Goal: Check status: Check status

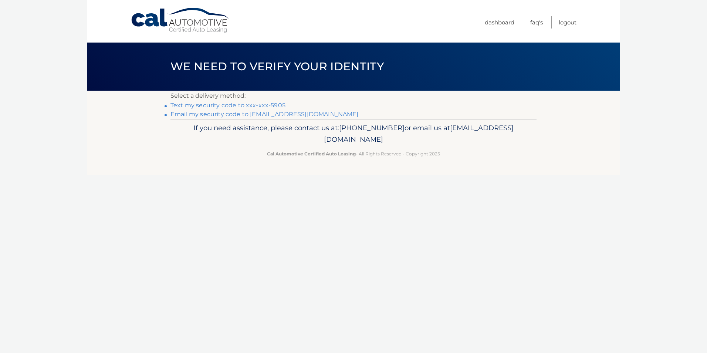
click at [219, 105] on link "Text my security code to xxx-xxx-5905" at bounding box center [227, 105] width 115 height 7
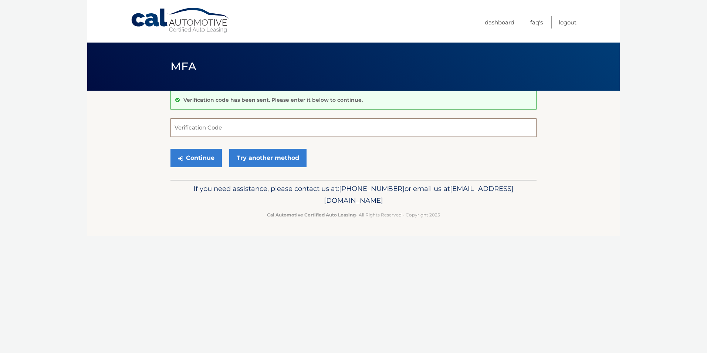
click at [270, 128] on input "Verification Code" at bounding box center [353, 127] width 366 height 18
type input "705676"
click at [197, 155] on button "Continue" at bounding box center [195, 158] width 51 height 18
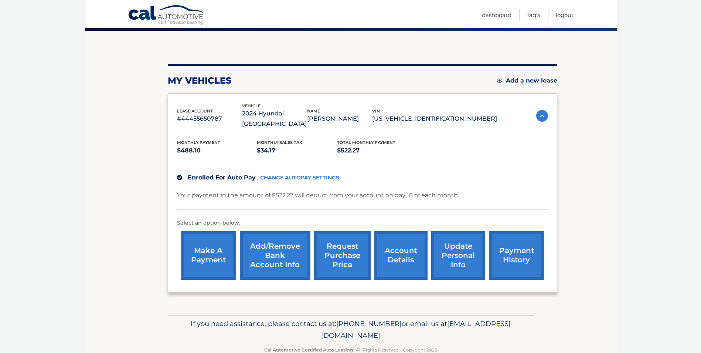
scroll to position [67, 0]
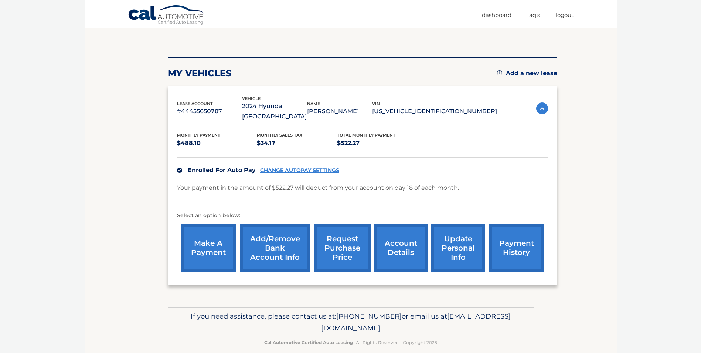
click at [350, 235] on link "request purchase price" at bounding box center [342, 248] width 57 height 48
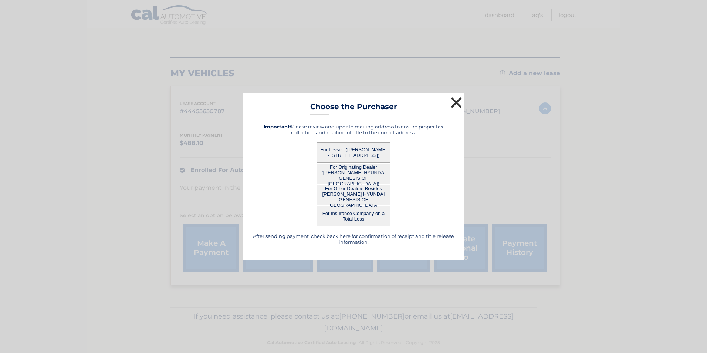
click at [453, 103] on button "×" at bounding box center [456, 102] width 15 height 15
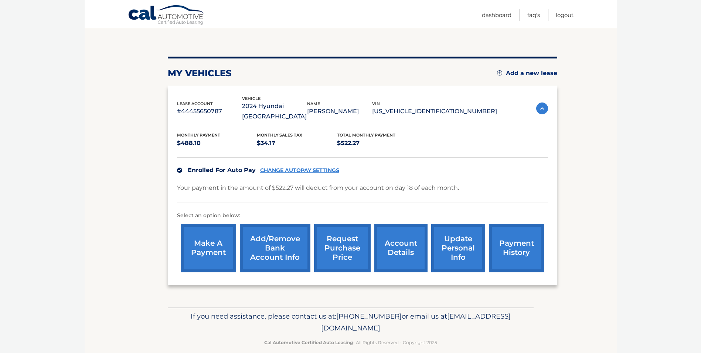
click at [400, 233] on link "account details" at bounding box center [400, 248] width 53 height 48
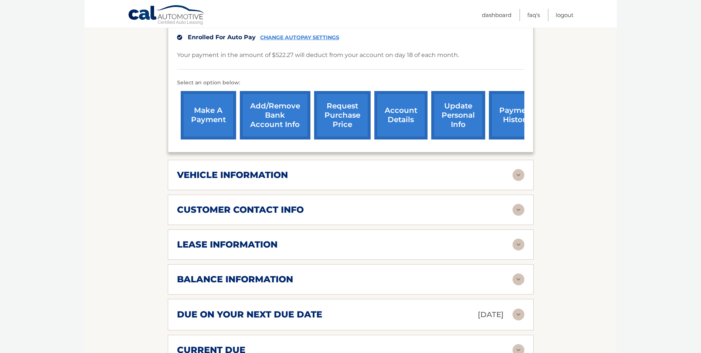
scroll to position [222, 0]
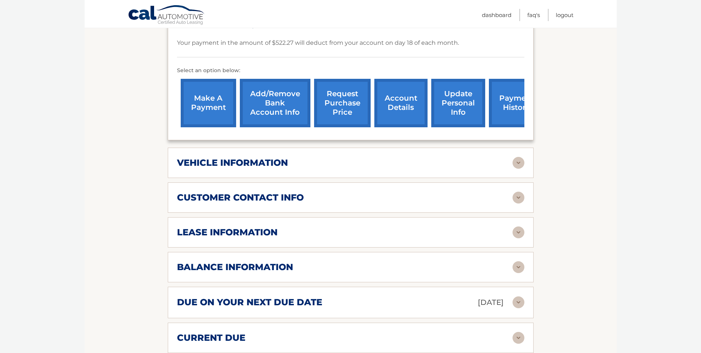
click at [516, 261] on img at bounding box center [519, 267] width 12 height 12
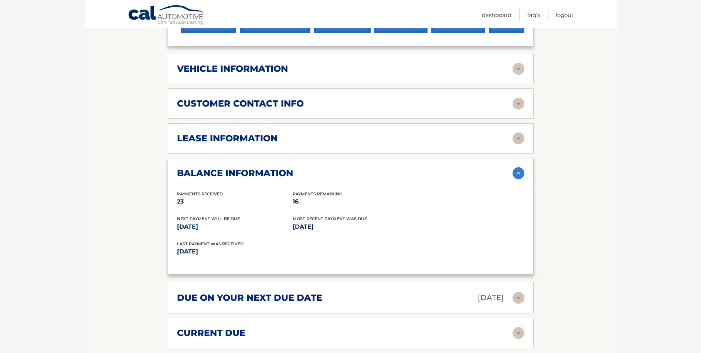
scroll to position [333, 0]
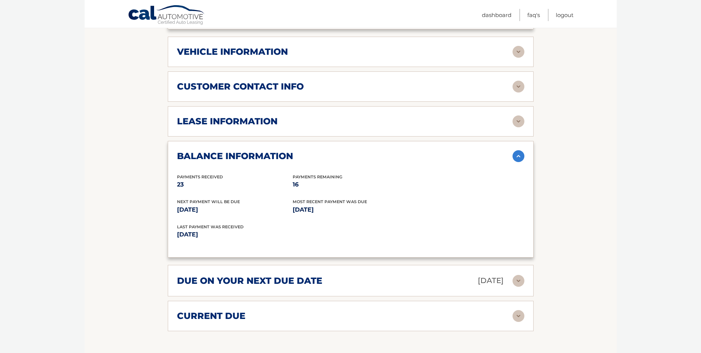
click at [518, 310] on img at bounding box center [519, 316] width 12 height 12
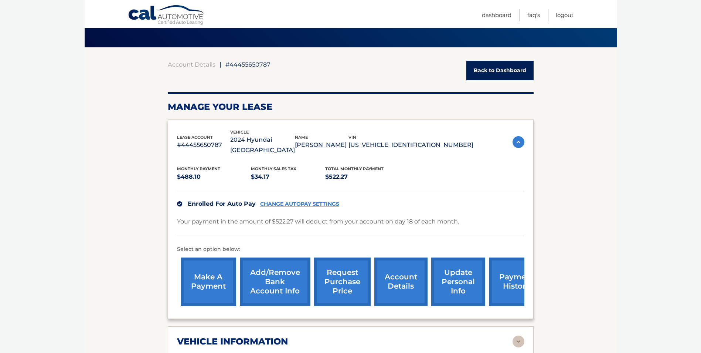
scroll to position [37, 0]
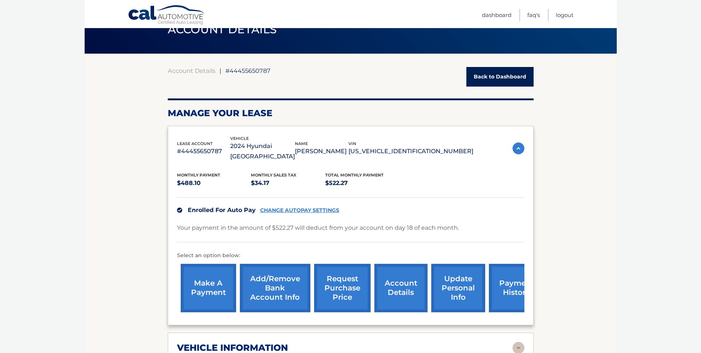
click at [508, 80] on link "Back to Dashboard" at bounding box center [499, 77] width 67 height 20
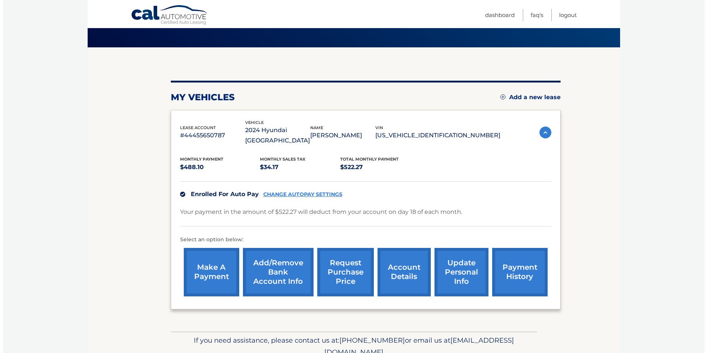
scroll to position [30, 0]
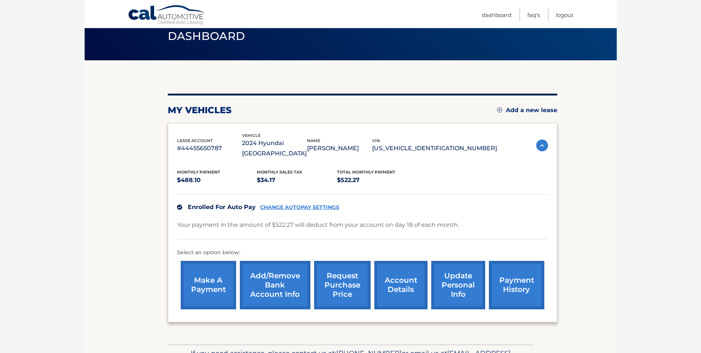
click at [336, 274] on link "request purchase price" at bounding box center [342, 285] width 57 height 48
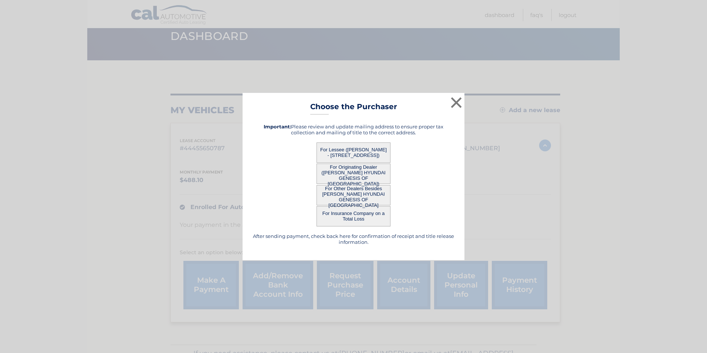
click at [363, 152] on button "For Lessee ([PERSON_NAME] - [STREET_ADDRESS])" at bounding box center [353, 152] width 74 height 20
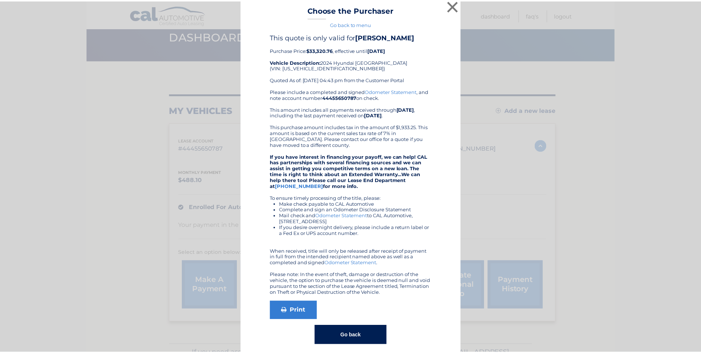
scroll to position [0, 0]
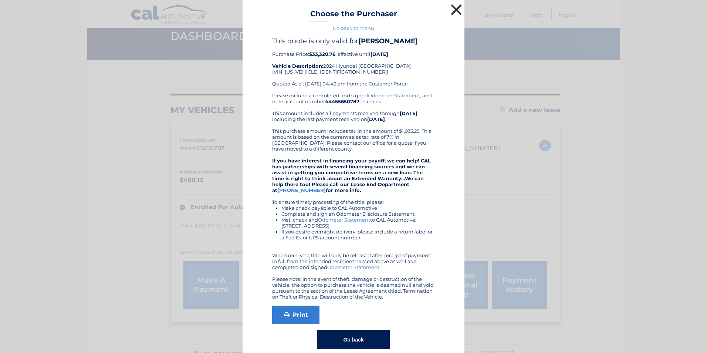
click at [455, 6] on button "×" at bounding box center [456, 9] width 15 height 15
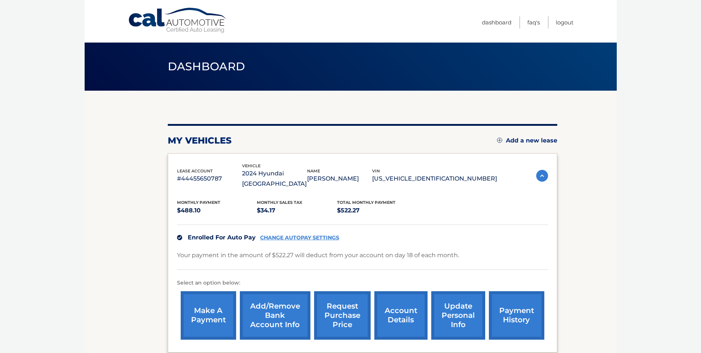
click at [397, 299] on link "account details" at bounding box center [400, 315] width 53 height 48
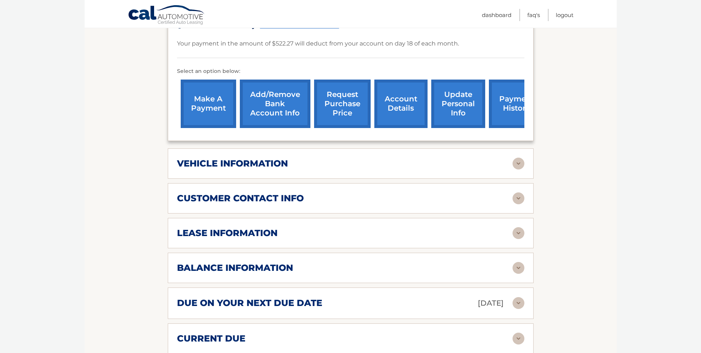
scroll to position [222, 0]
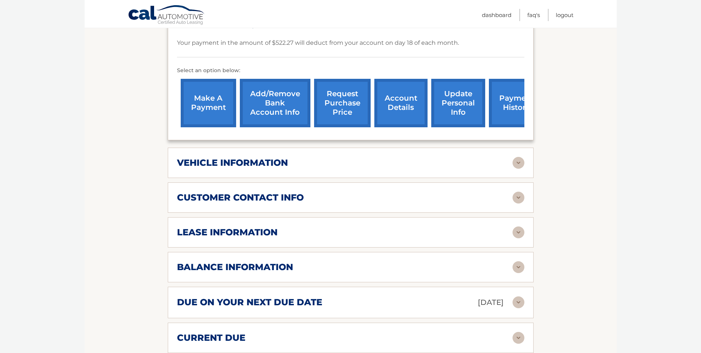
click at [518, 226] on img at bounding box center [519, 232] width 12 height 12
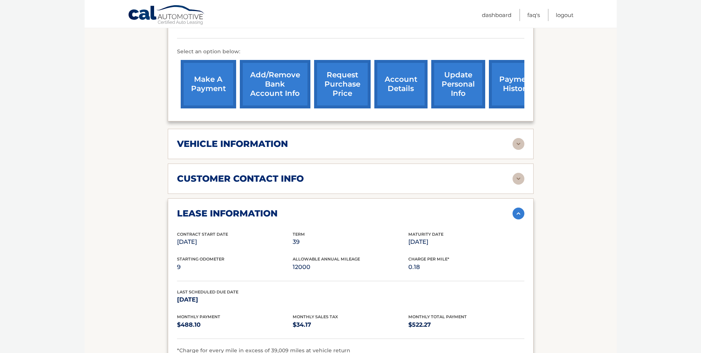
scroll to position [259, 0]
